Goal: Navigation & Orientation: Understand site structure

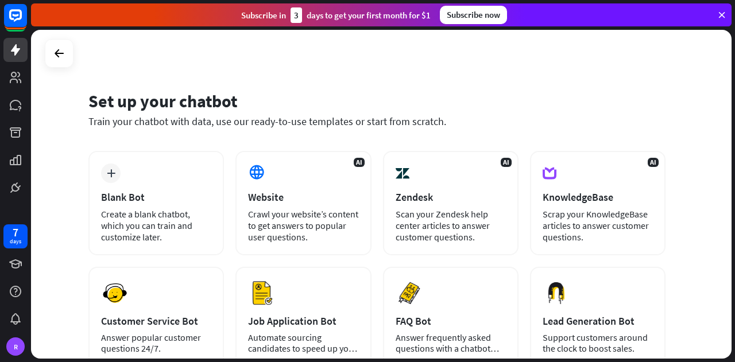
drag, startPoint x: 731, startPoint y: 117, endPoint x: 734, endPoint y: 177, distance: 60.4
click at [734, 177] on div "Set up your chatbot Train your chatbot with data, use our ready-to-use template…" at bounding box center [383, 196] width 704 height 332
click at [684, 103] on div "Set up your chatbot Train your chatbot with data, use our ready-to-use template…" at bounding box center [381, 194] width 700 height 329
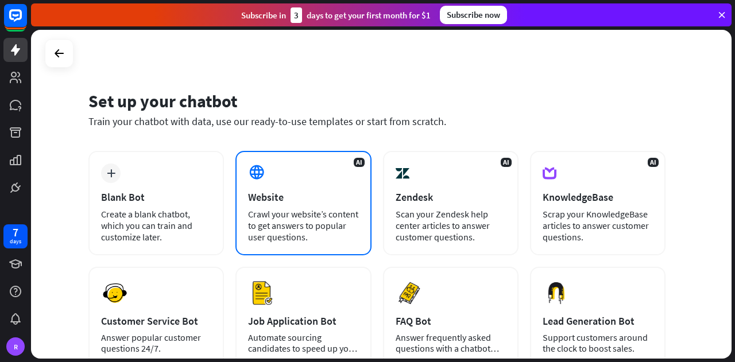
click at [321, 245] on div "AI Website Crawl your website’s content to get answers to popular user question…" at bounding box center [302, 203] width 135 height 104
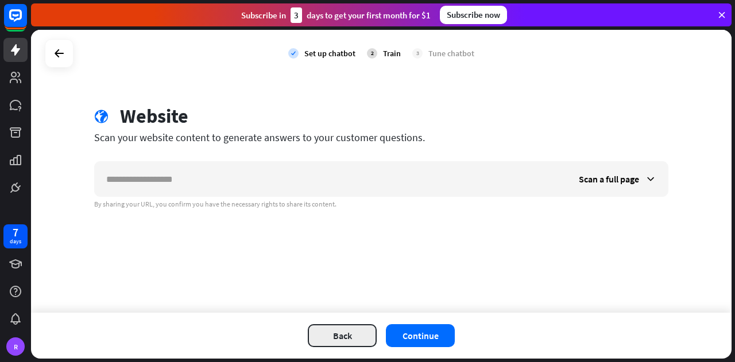
click at [342, 330] on button "Back" at bounding box center [342, 335] width 69 height 23
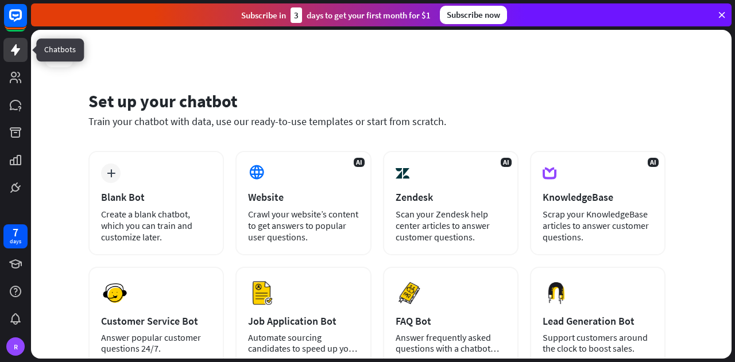
click at [16, 55] on icon at bounding box center [16, 50] width 14 height 14
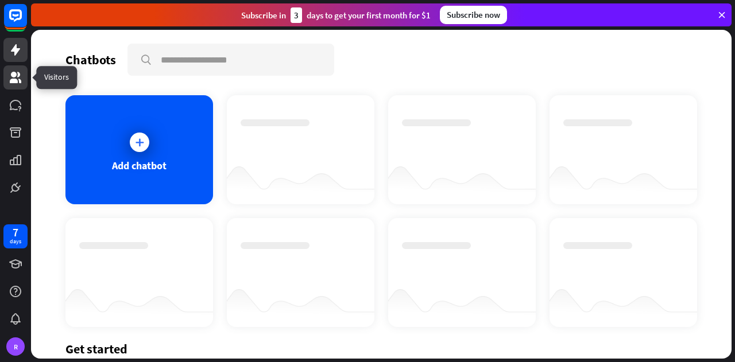
click at [11, 79] on icon at bounding box center [16, 78] width 14 height 14
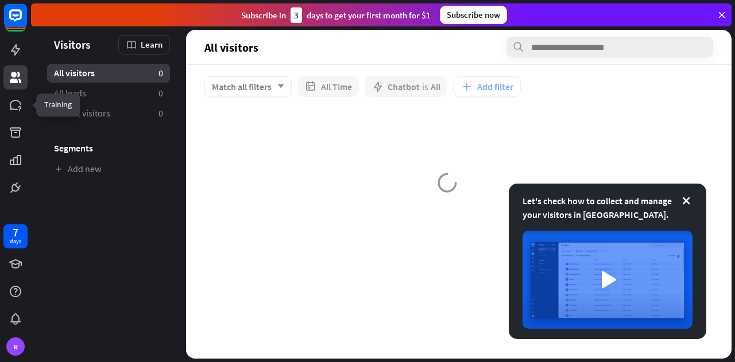
click at [15, 118] on div at bounding box center [15, 100] width 31 height 200
click at [13, 106] on icon at bounding box center [15, 105] width 11 height 10
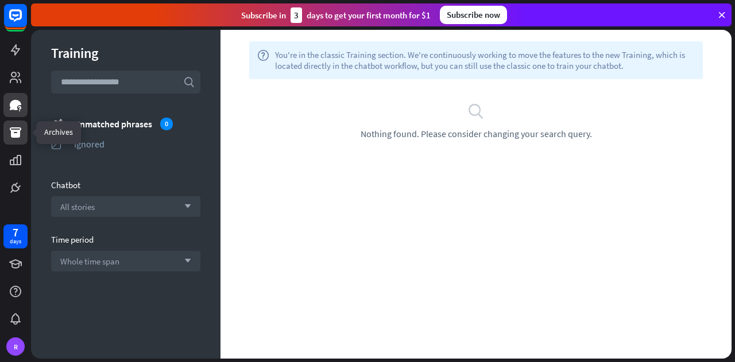
click at [21, 130] on icon at bounding box center [16, 133] width 14 height 14
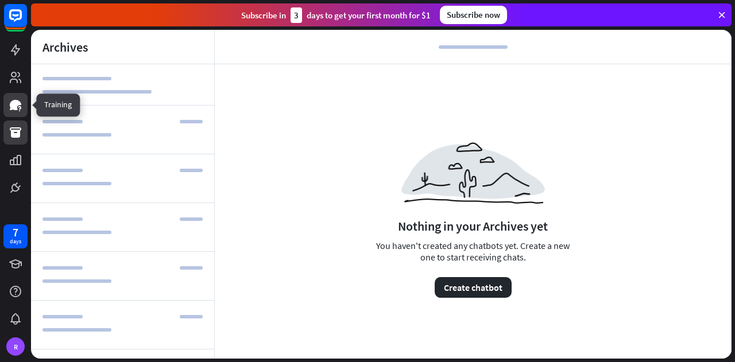
click at [10, 98] on icon at bounding box center [16, 105] width 14 height 14
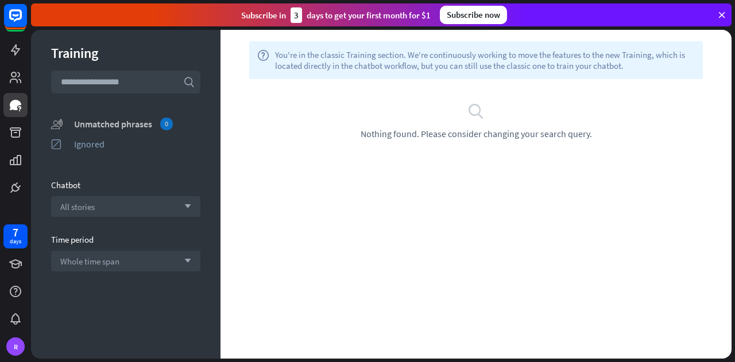
click at [114, 125] on div "Unmatched phrases 0" at bounding box center [137, 124] width 126 height 13
click at [18, 131] on icon at bounding box center [15, 132] width 11 height 10
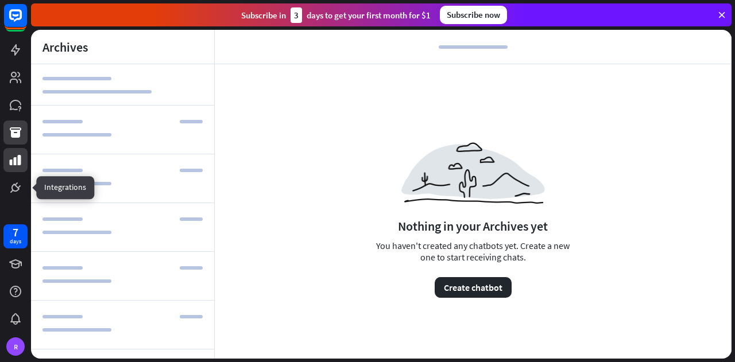
click at [15, 171] on link at bounding box center [15, 160] width 24 height 24
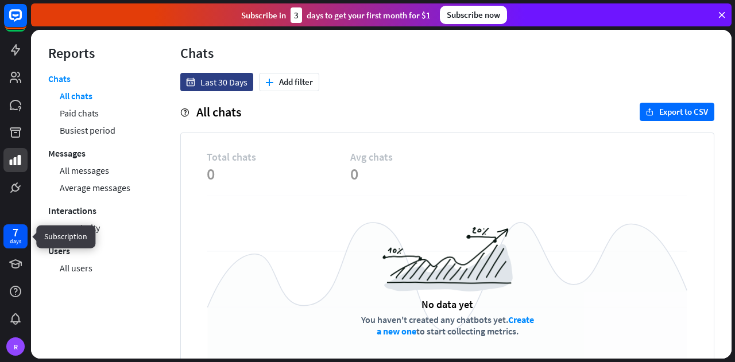
click at [18, 237] on div "7" at bounding box center [16, 232] width 6 height 10
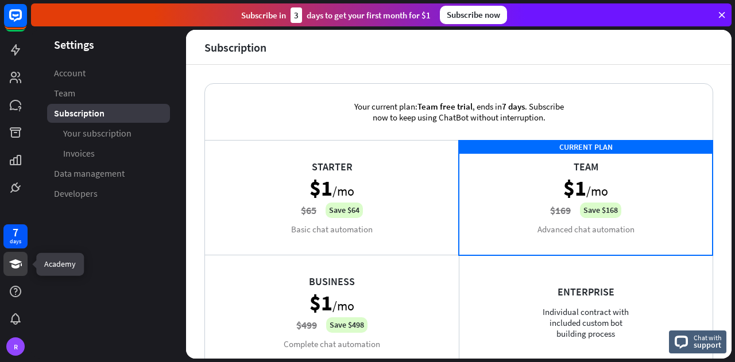
click at [14, 265] on icon at bounding box center [16, 264] width 14 height 14
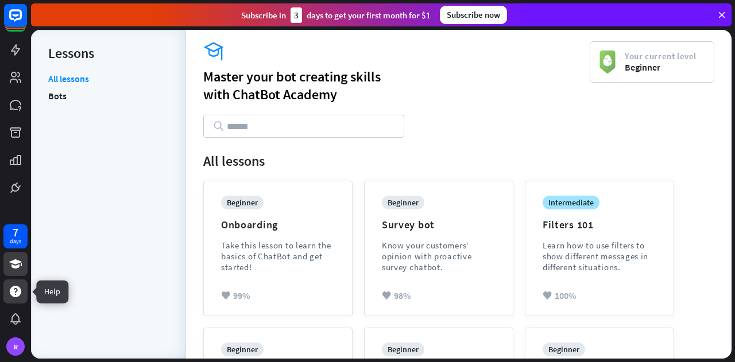
click at [20, 289] on icon at bounding box center [15, 291] width 11 height 11
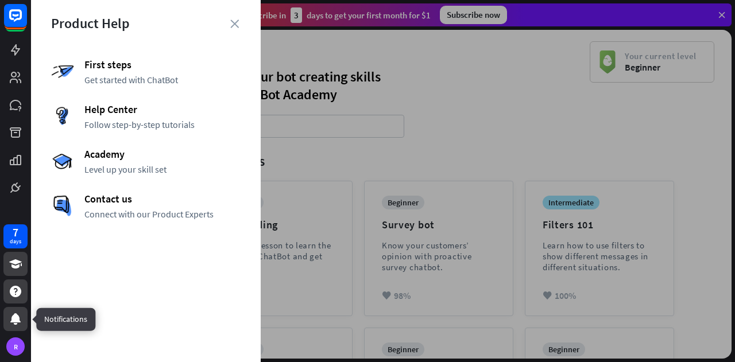
click at [22, 310] on div at bounding box center [15, 319] width 24 height 24
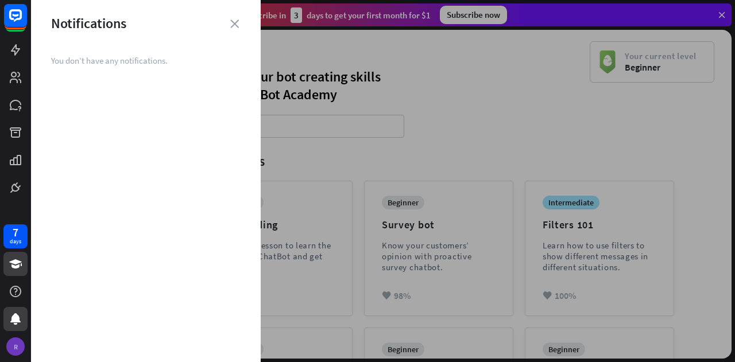
click at [25, 344] on div "R" at bounding box center [15, 347] width 24 height 24
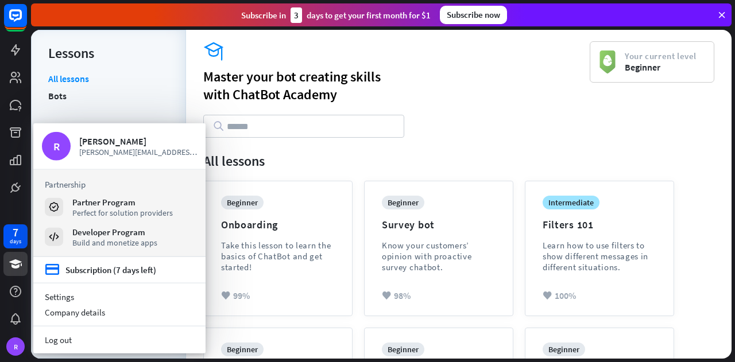
click at [443, 131] on div "academy Master your bot creating skills with [GEOGRAPHIC_DATA]" at bounding box center [396, 89] width 386 height 96
